Goal: Task Accomplishment & Management: Manage account settings

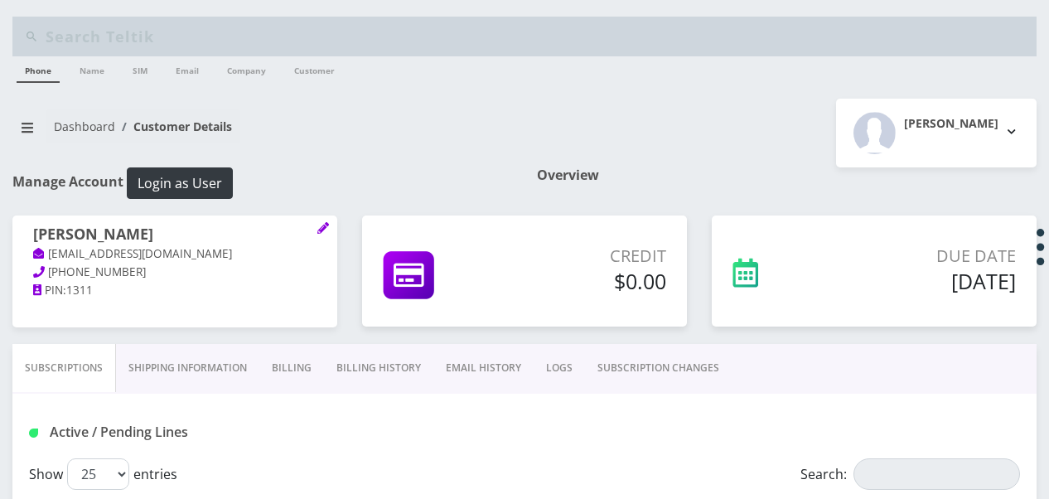
select select "468"
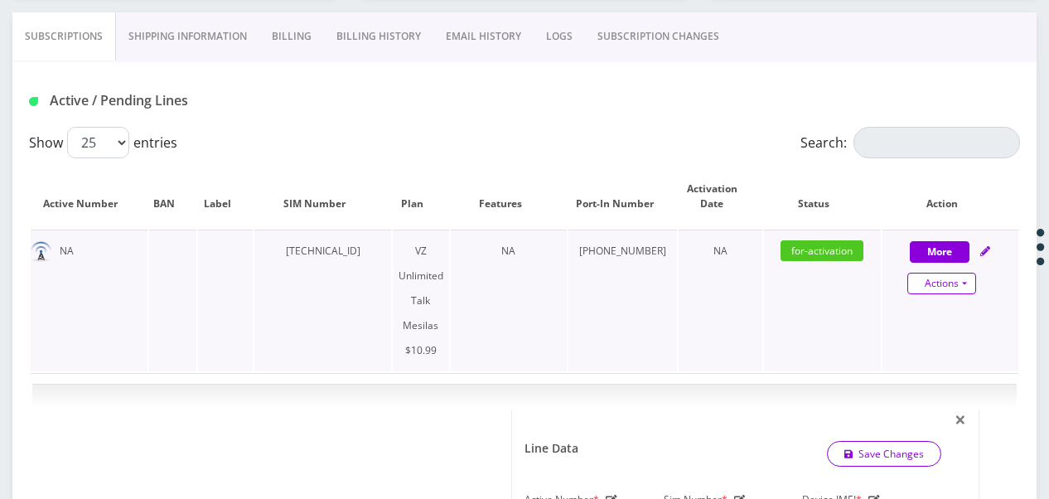
click at [960, 279] on link "Actions" at bounding box center [942, 284] width 69 height 22
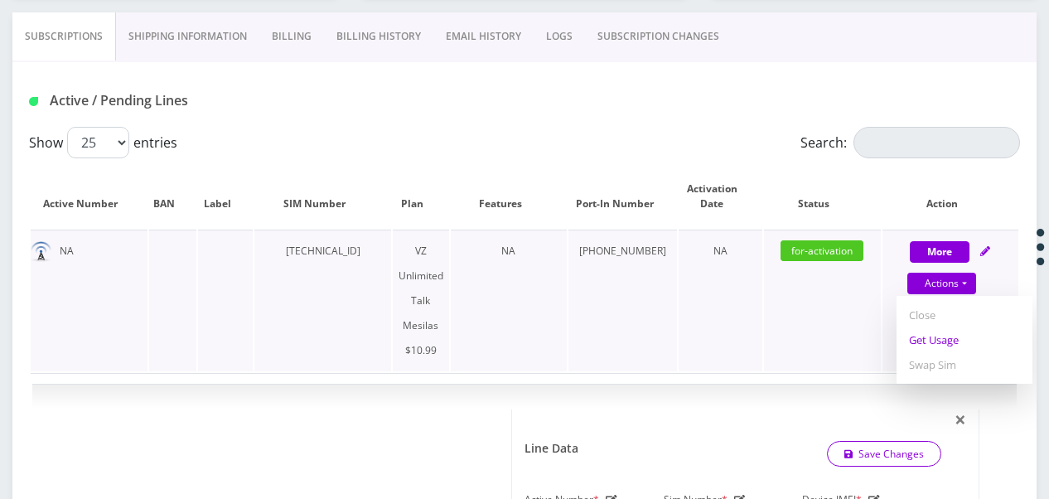
click at [962, 330] on link "Get Usage" at bounding box center [965, 339] width 136 height 25
select select "468"
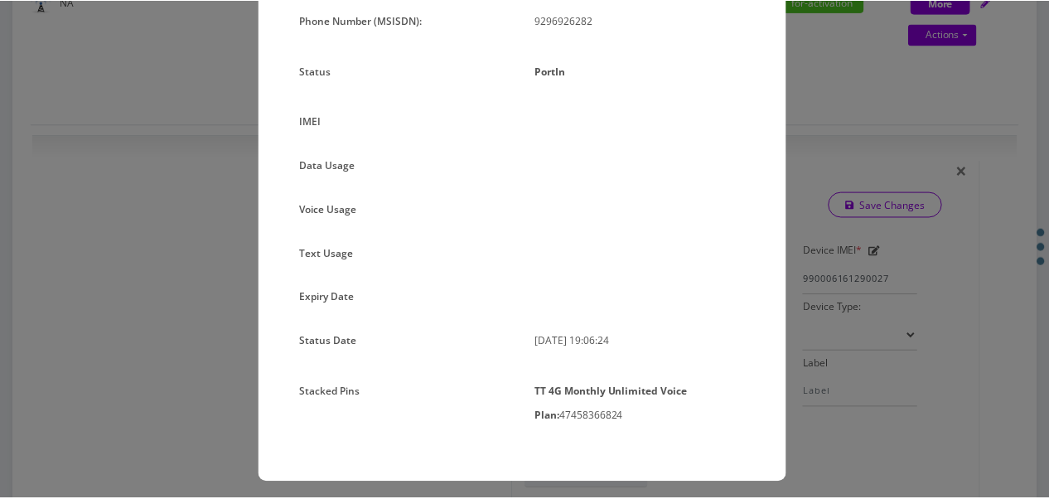
scroll to position [187, 0]
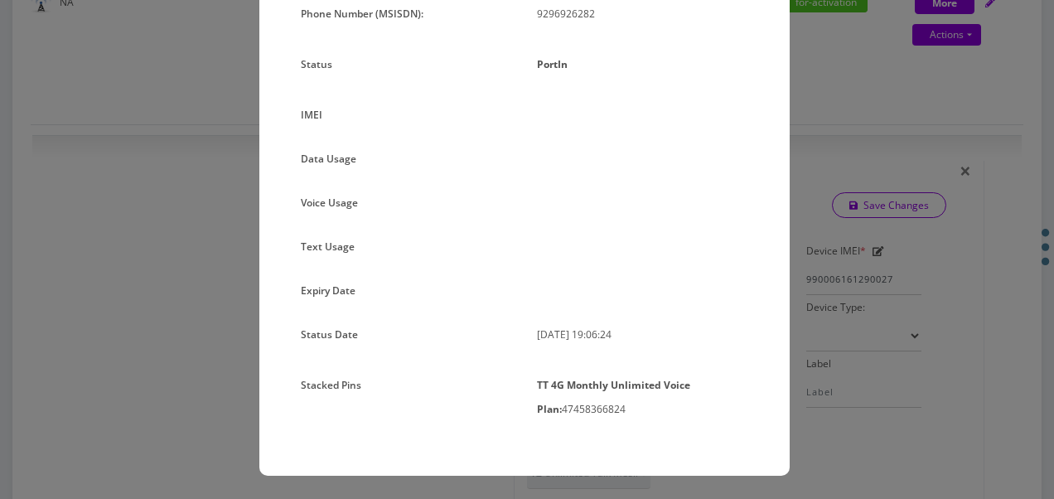
click at [882, 167] on div "× Subscription Info Plan Name TT 4G Monthly Unlimited Voice Plan Phone Number (…" at bounding box center [527, 249] width 1054 height 499
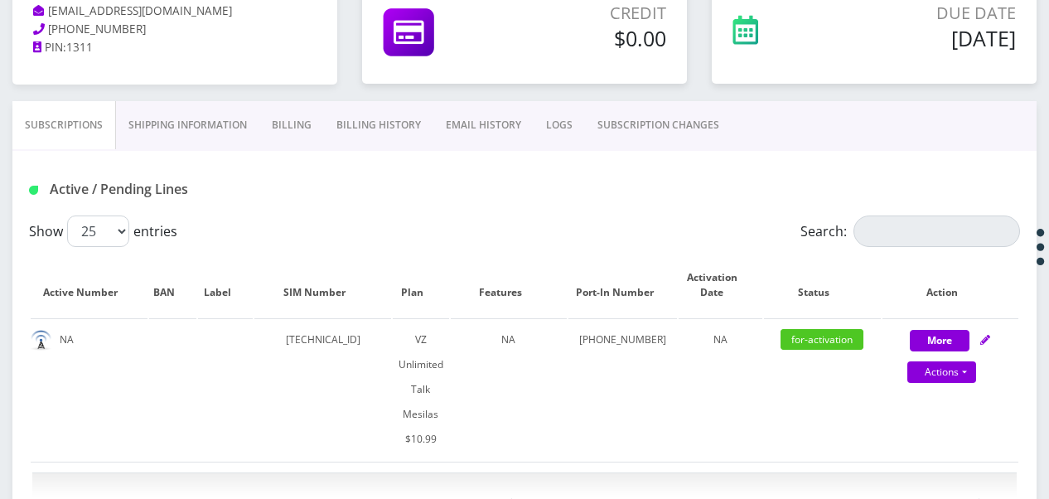
scroll to position [0, 0]
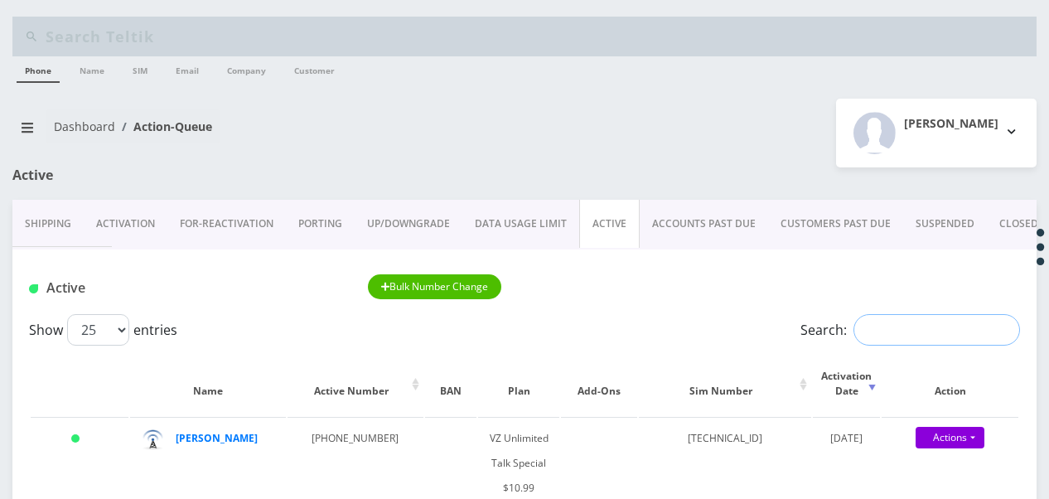
click at [901, 322] on input "Search:" at bounding box center [937, 329] width 167 height 31
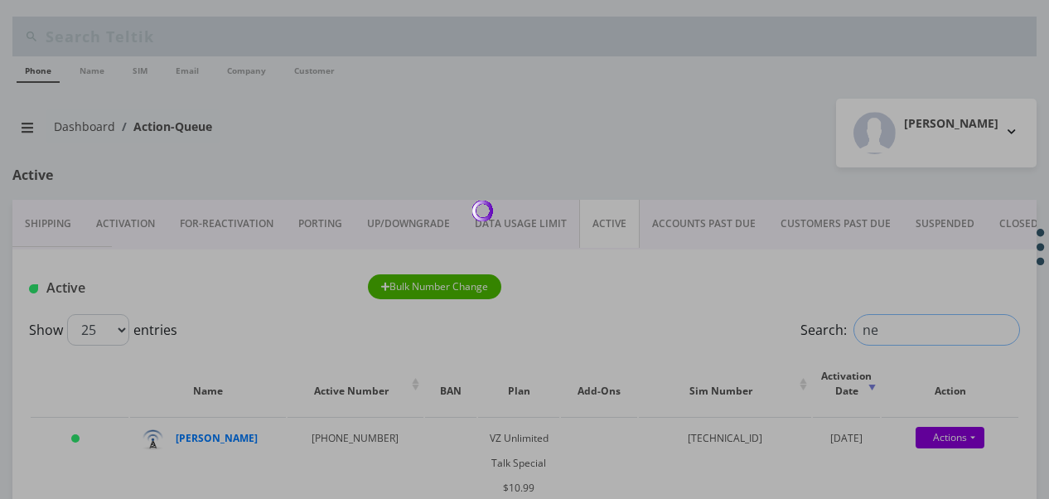
type input "new"
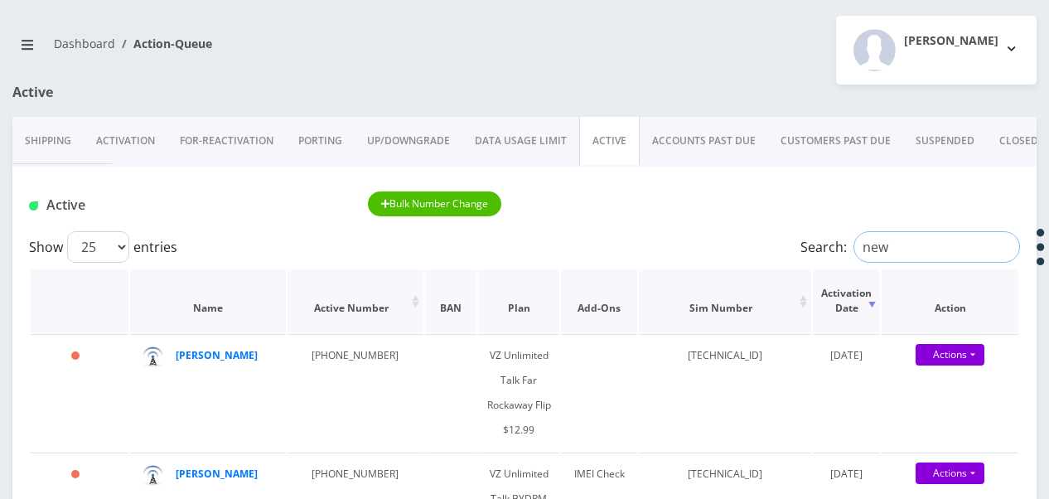
scroll to position [166, 0]
